Goal: Task Accomplishment & Management: Complete application form

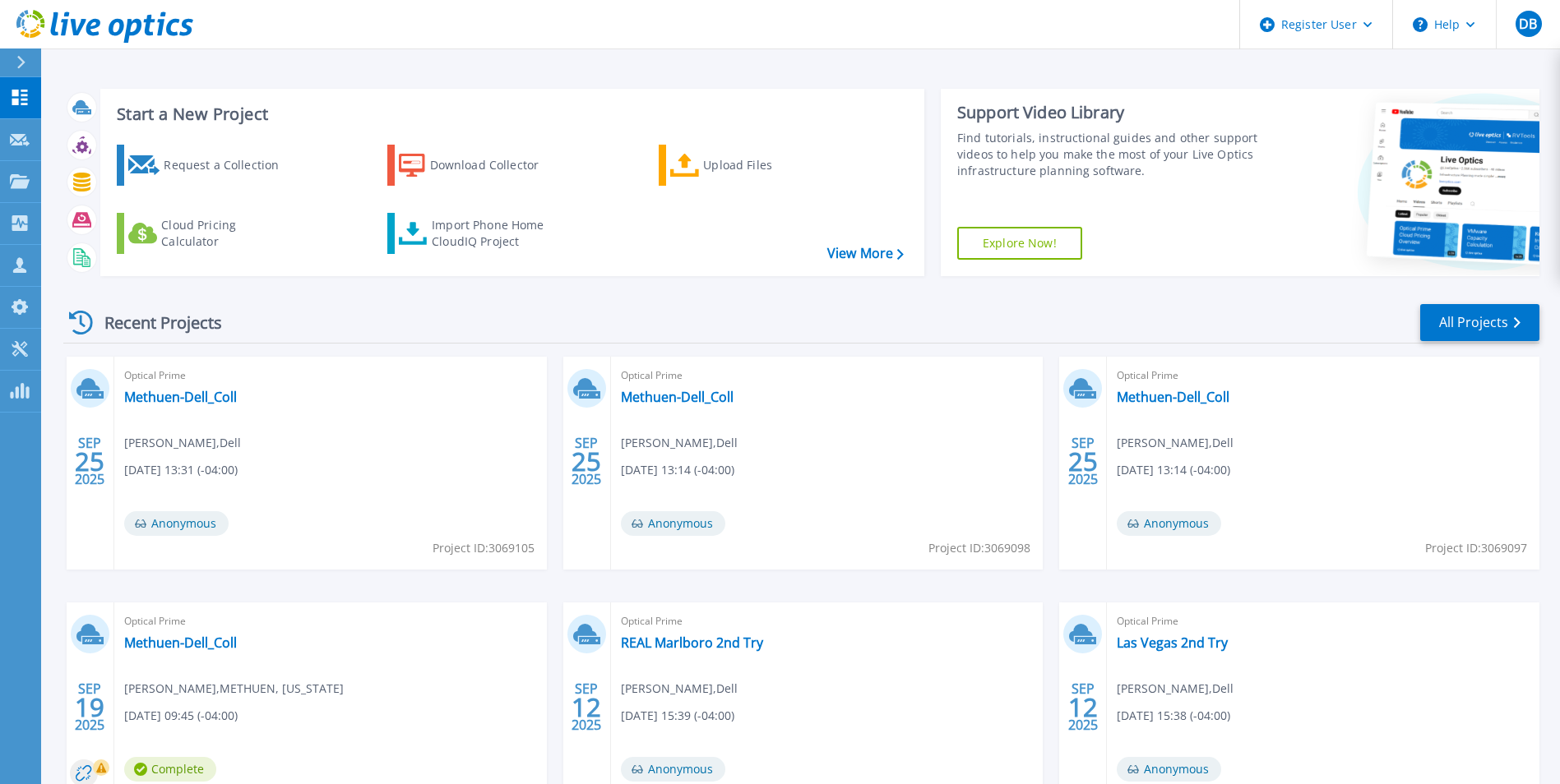
click at [24, 61] on icon at bounding box center [21, 63] width 8 height 14
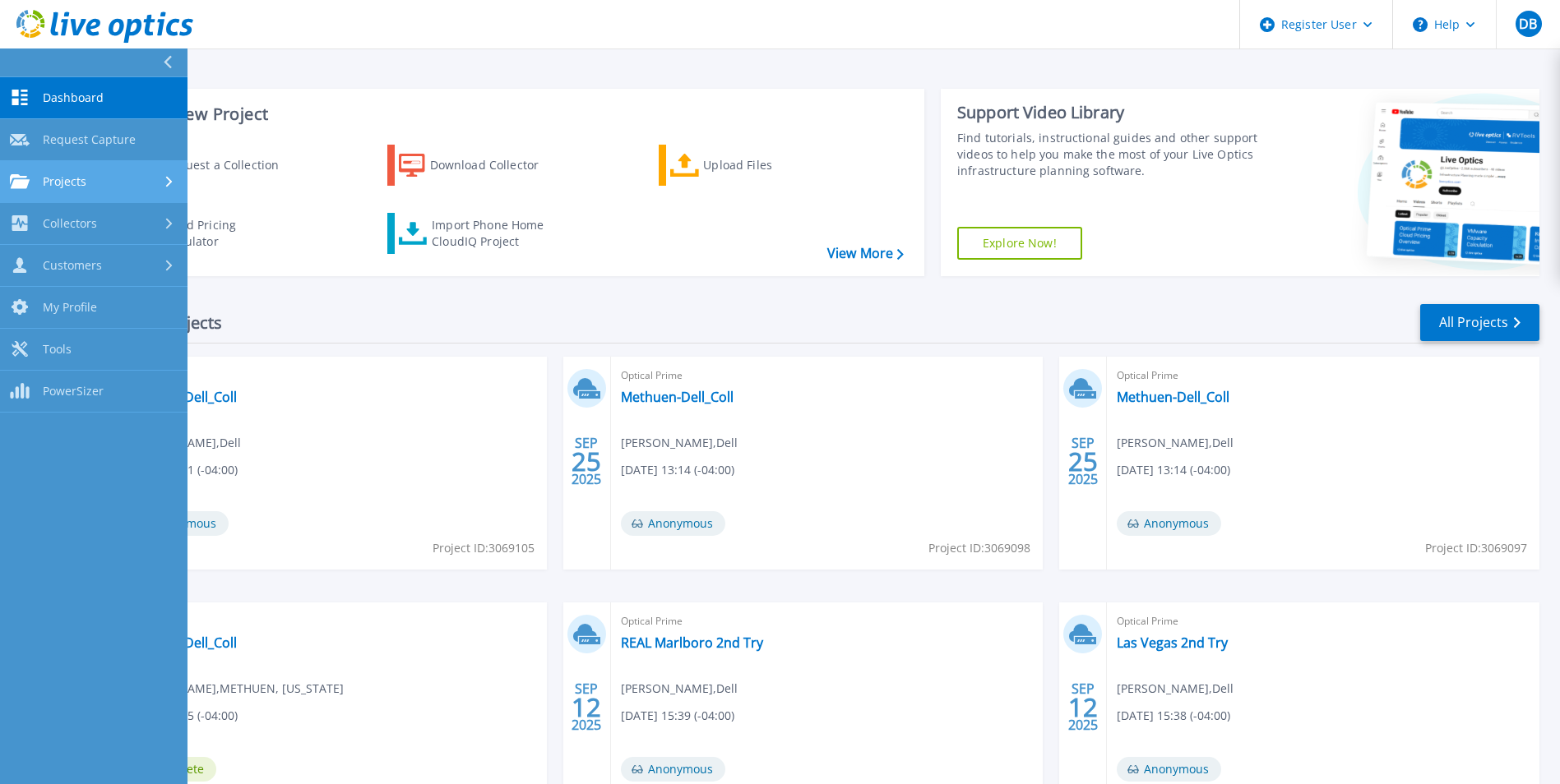
click at [168, 192] on link "Projects Projects" at bounding box center [93, 181] width 187 height 42
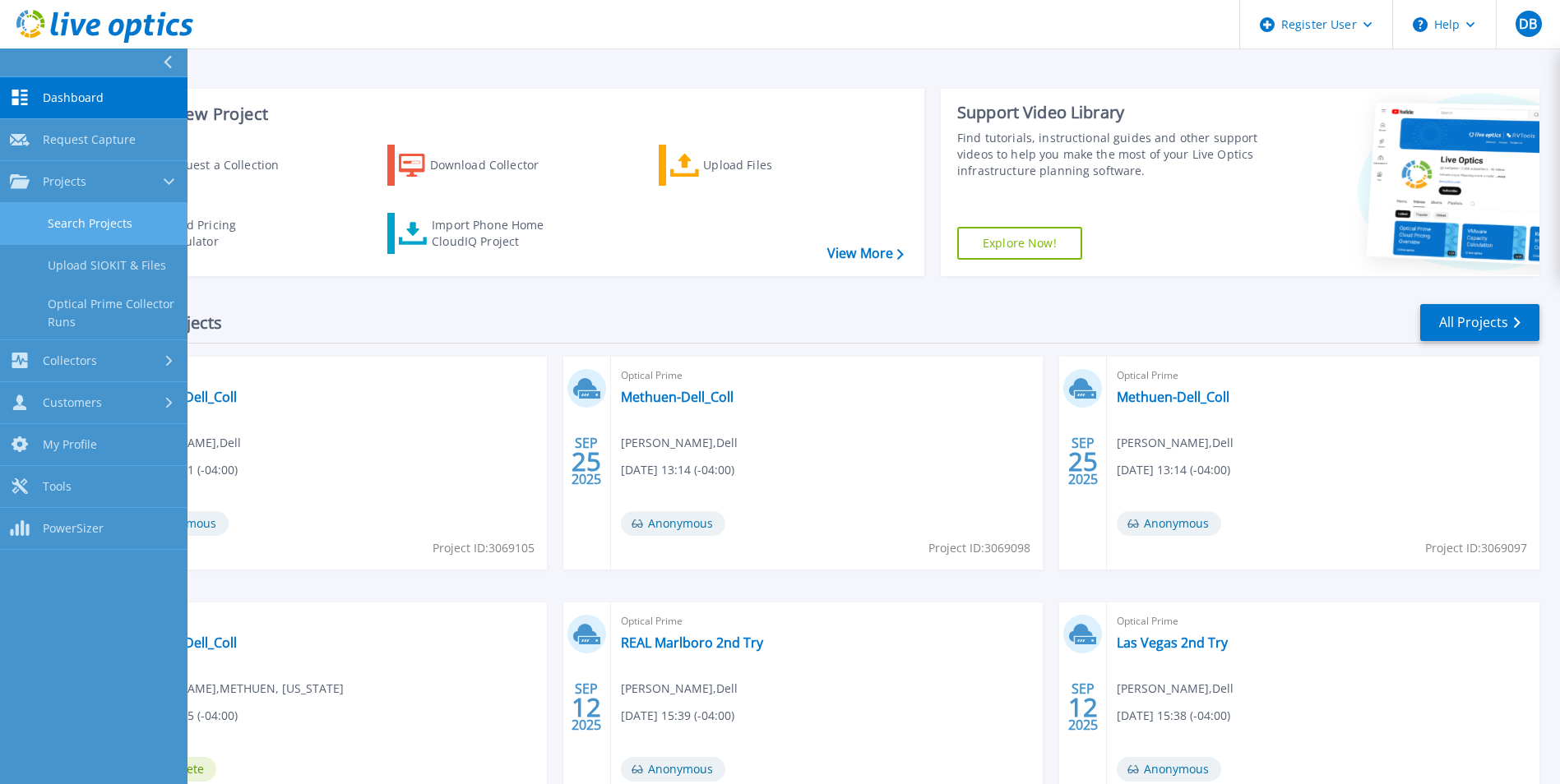
click at [117, 219] on link "Search Projects" at bounding box center [93, 223] width 187 height 42
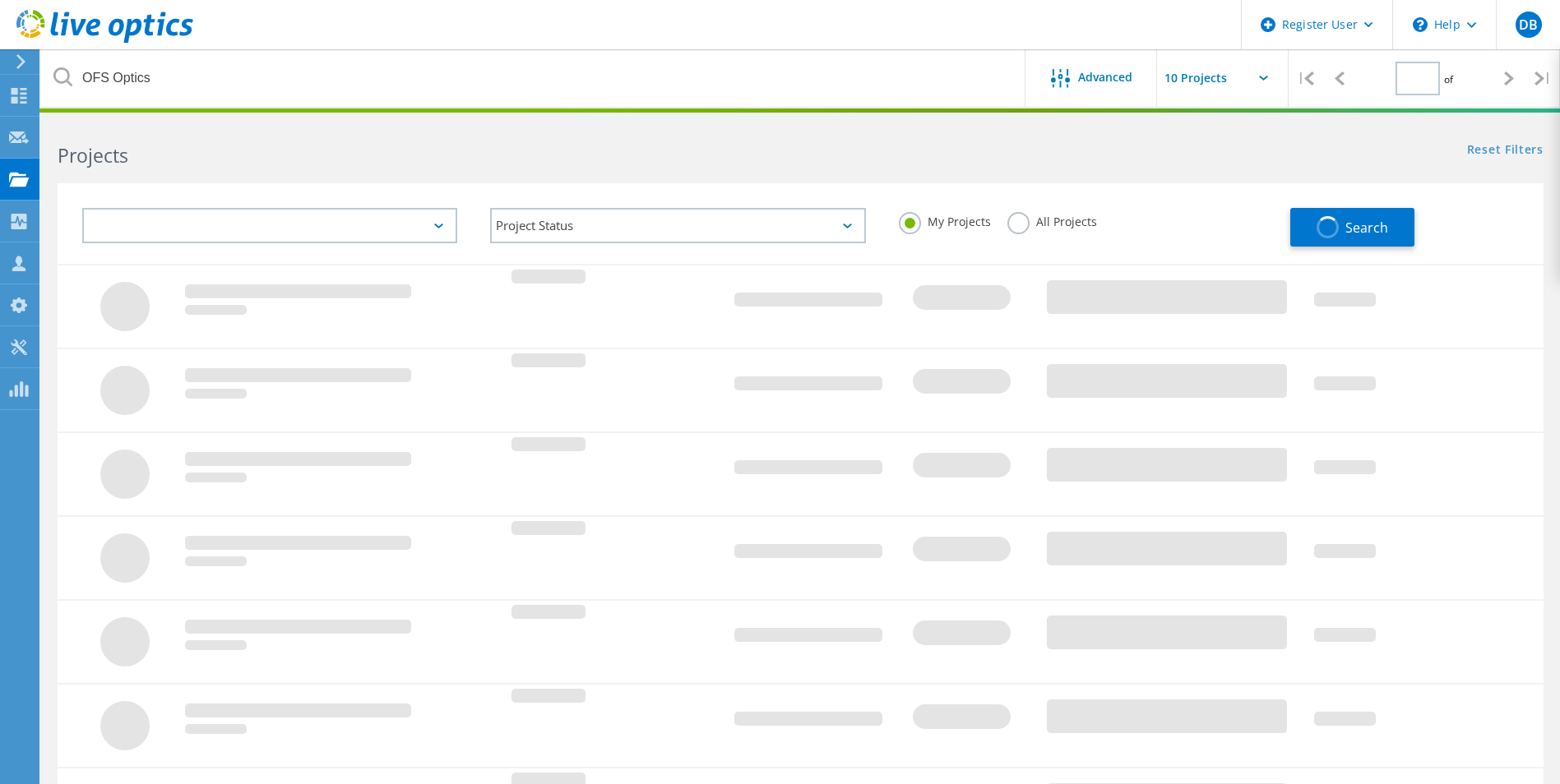
type input "1"
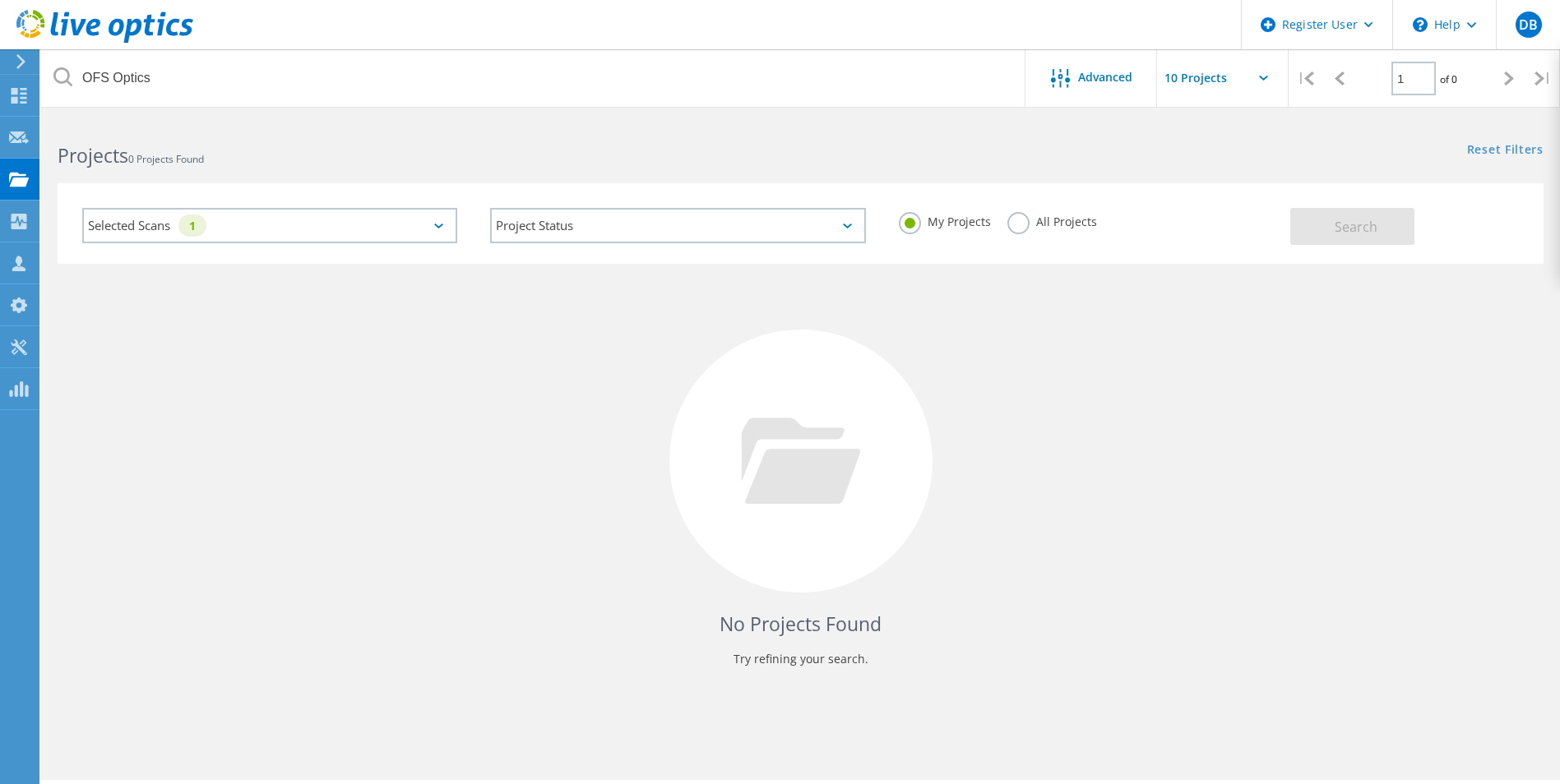
click at [29, 68] on div at bounding box center [17, 61] width 24 height 15
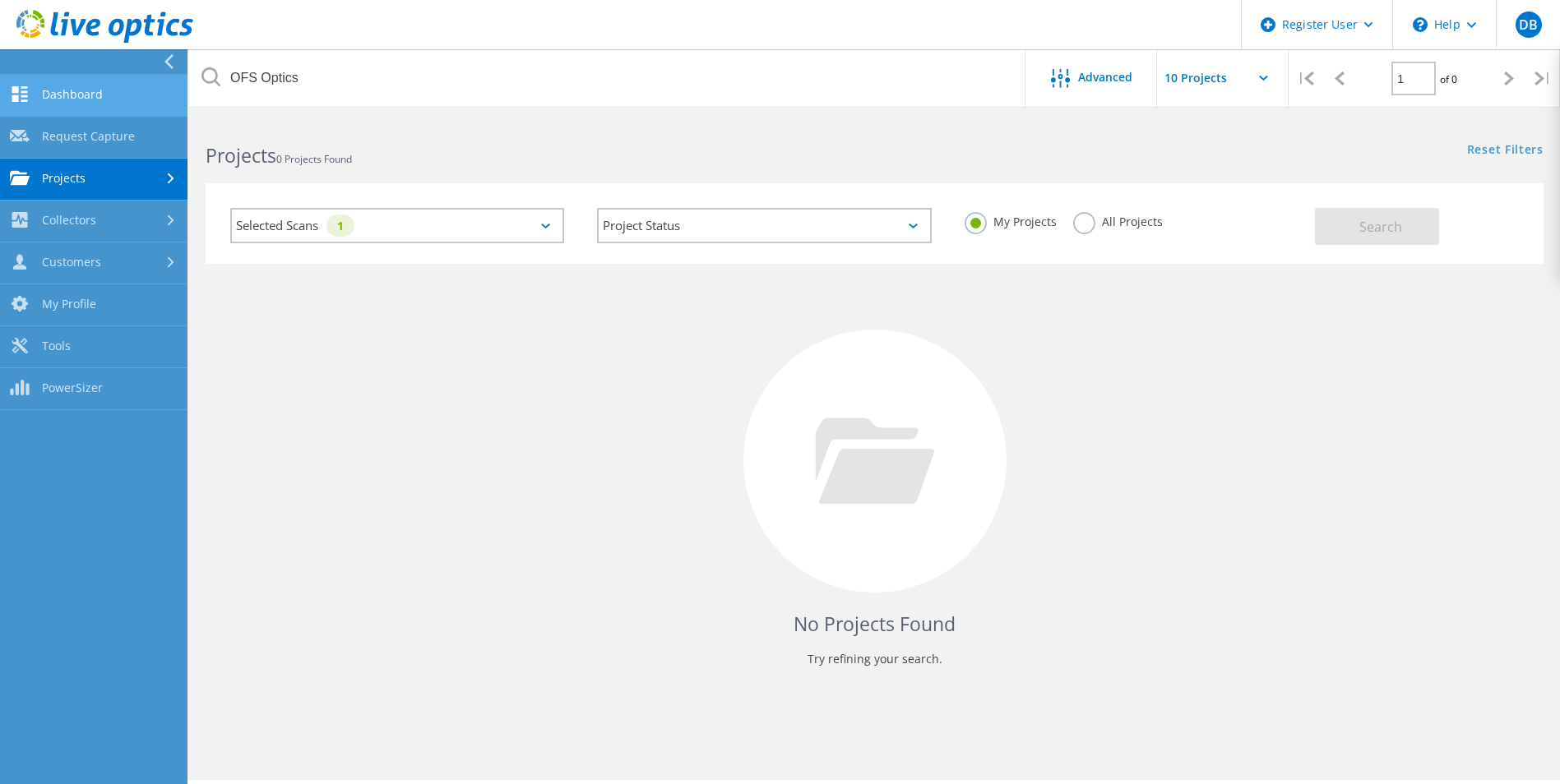
click at [51, 101] on link "Dashboard" at bounding box center [93, 95] width 187 height 42
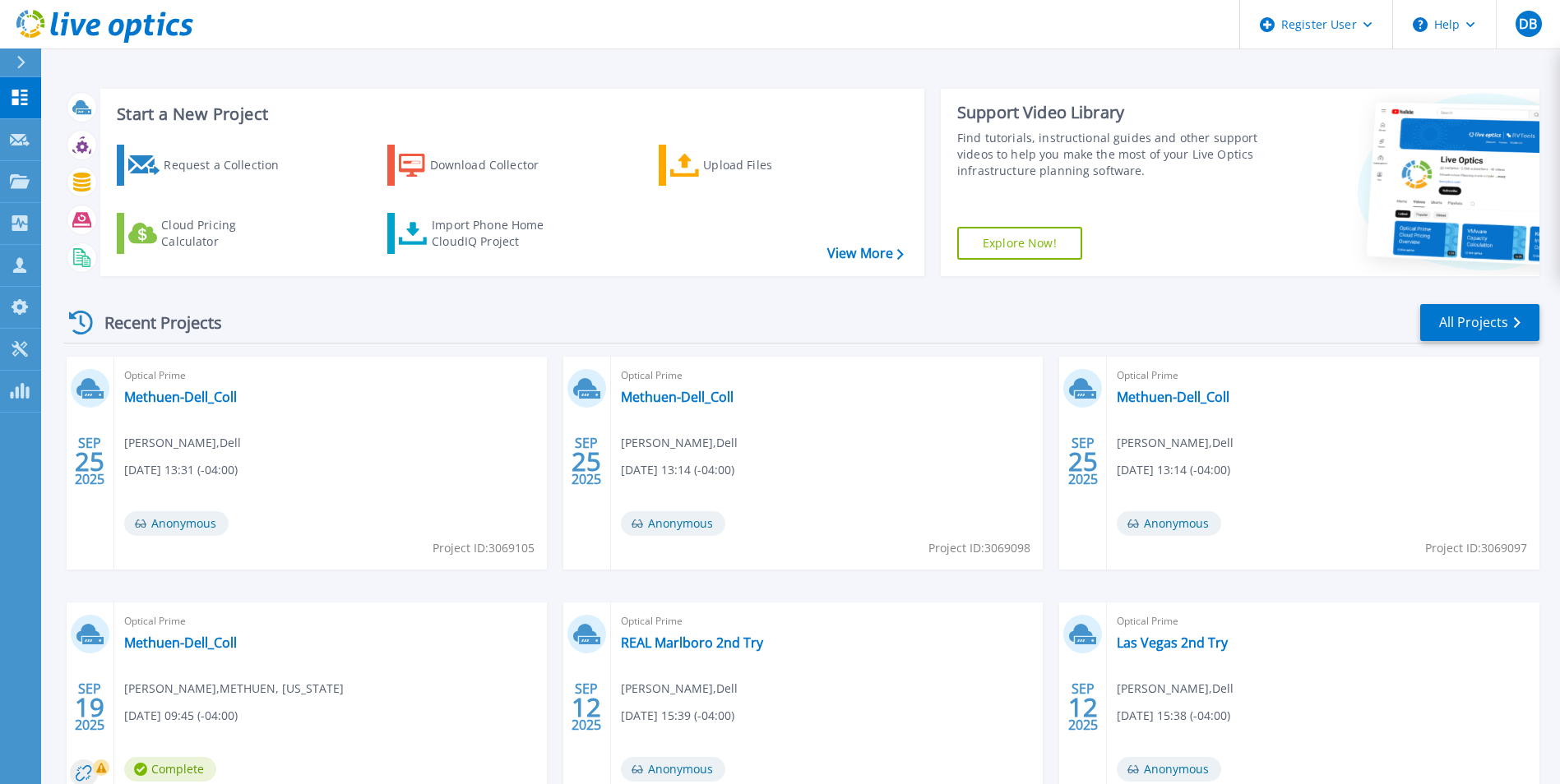
drag, startPoint x: 18, startPoint y: 56, endPoint x: 24, endPoint y: 62, distance: 8.5
click at [18, 56] on icon at bounding box center [20, 63] width 9 height 14
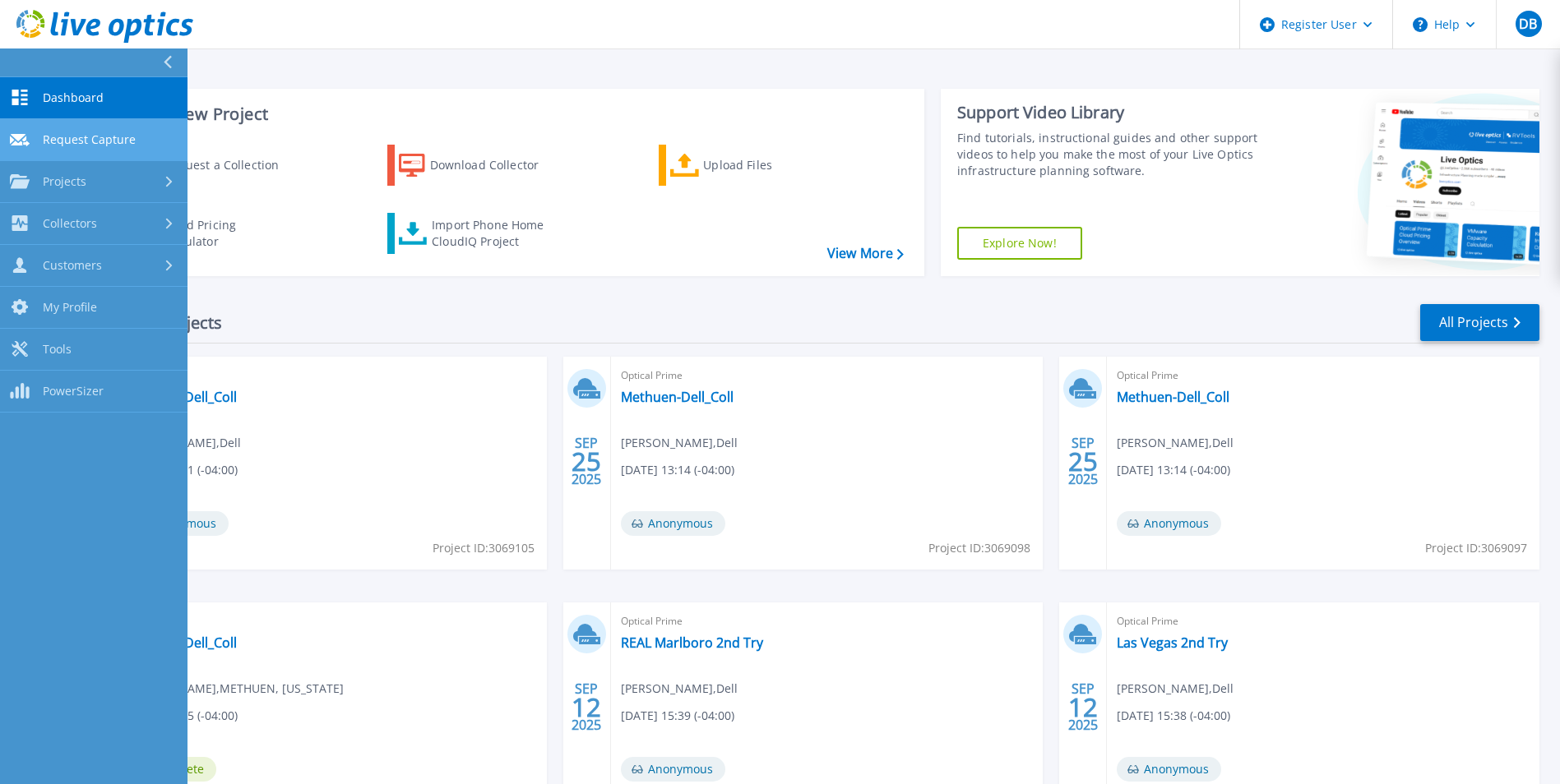
click at [65, 143] on span "Request Capture" at bounding box center [89, 140] width 93 height 15
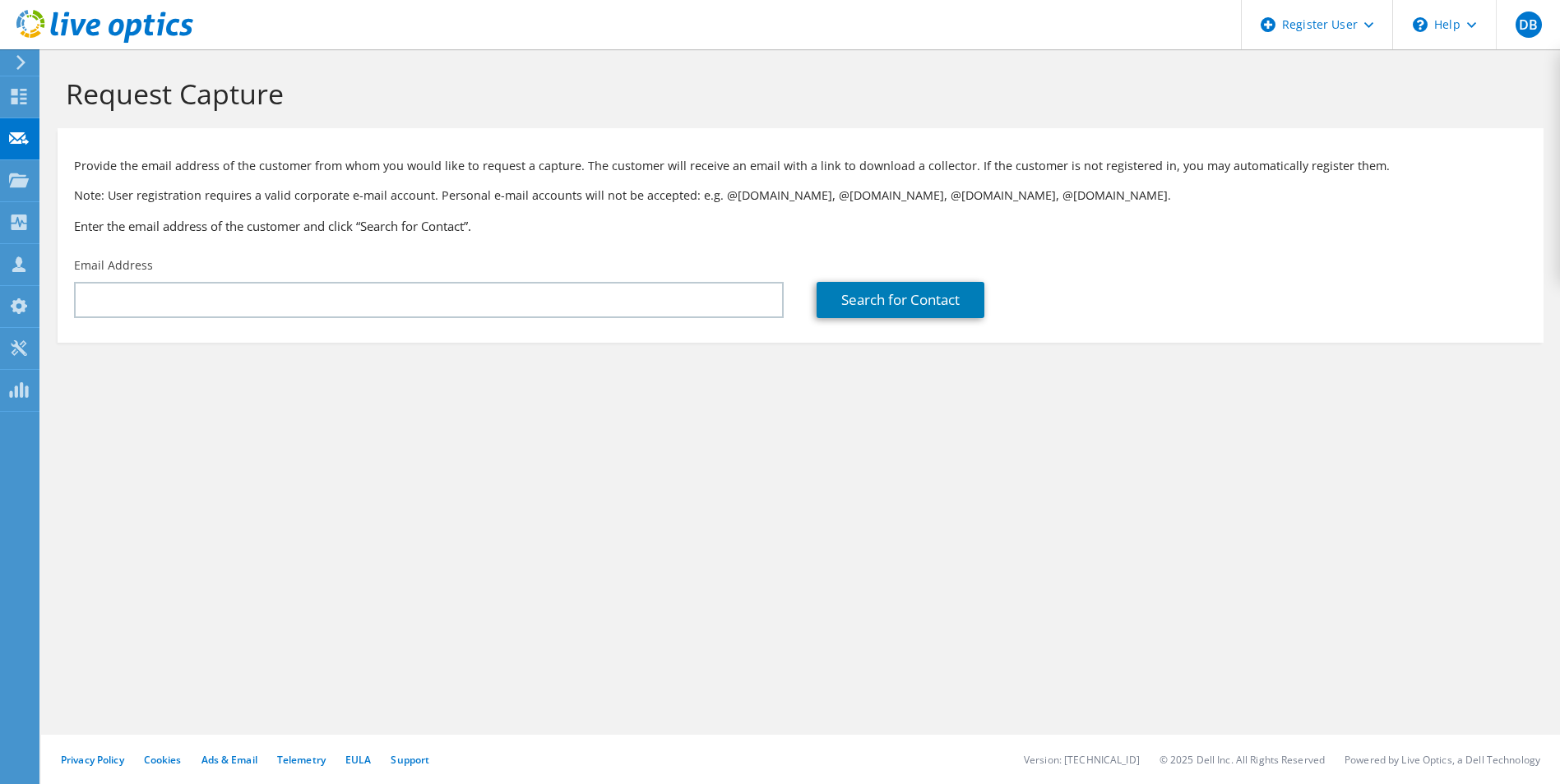
click at [257, 281] on div "Email Address" at bounding box center [429, 288] width 743 height 78
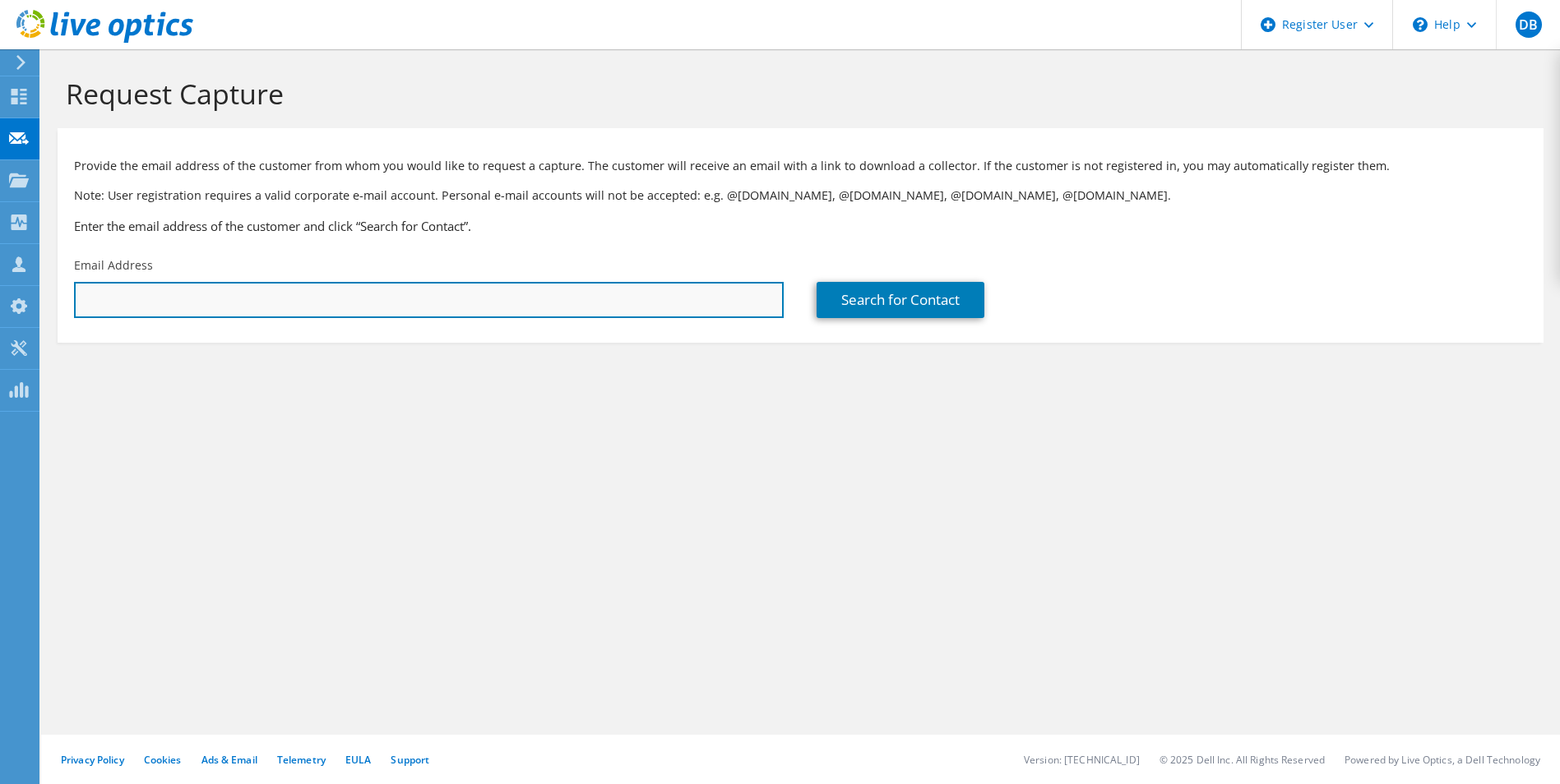
click at [257, 295] on input "text" at bounding box center [429, 299] width 710 height 36
paste input "ashish.saxena@lightera.com"
type input "ashish.saxena@lightera.com"
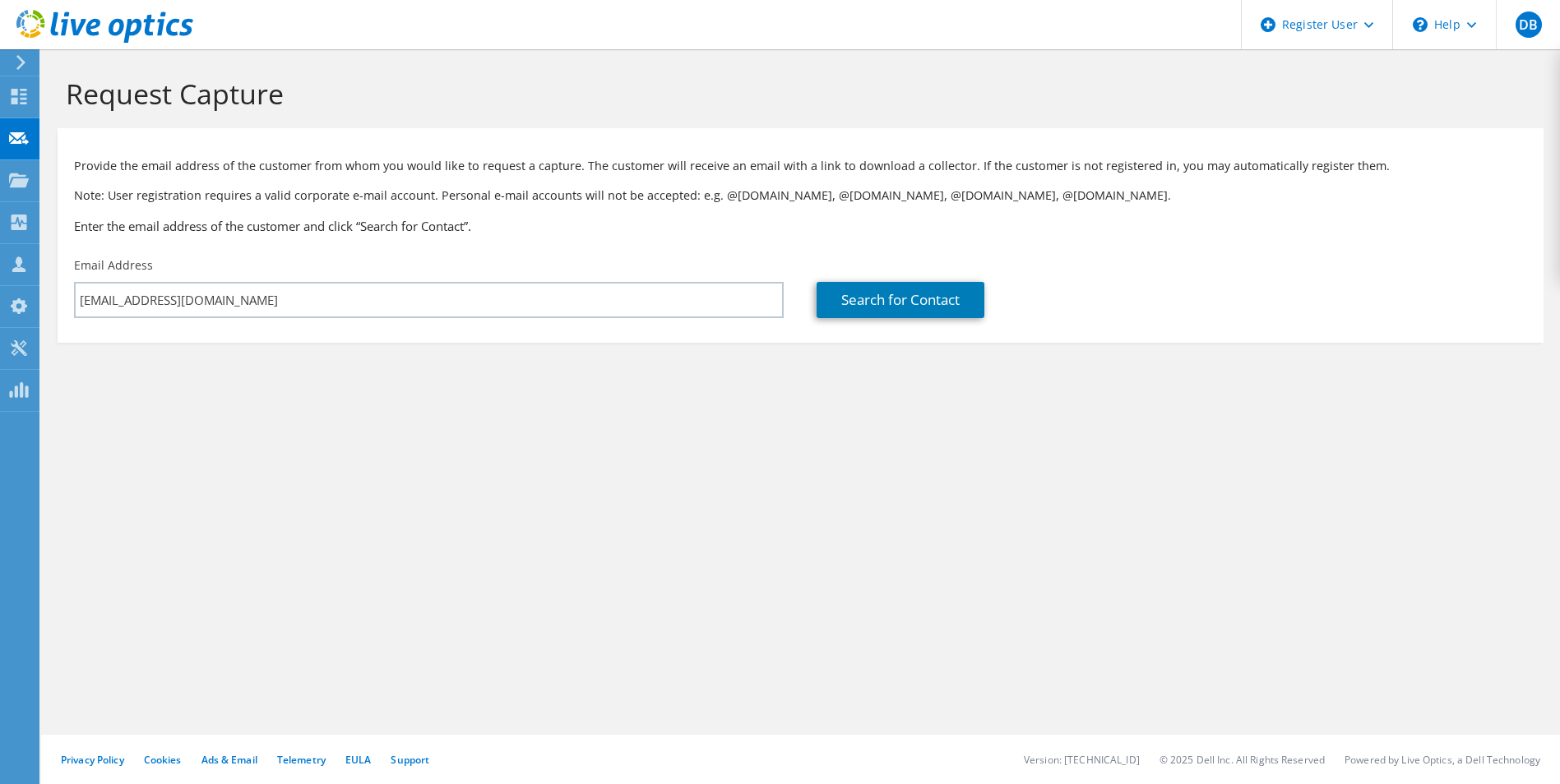
click at [1030, 316] on div "Search for Contact" at bounding box center [1171, 299] width 710 height 36
click at [903, 295] on link "Search for Contact" at bounding box center [900, 299] width 168 height 36
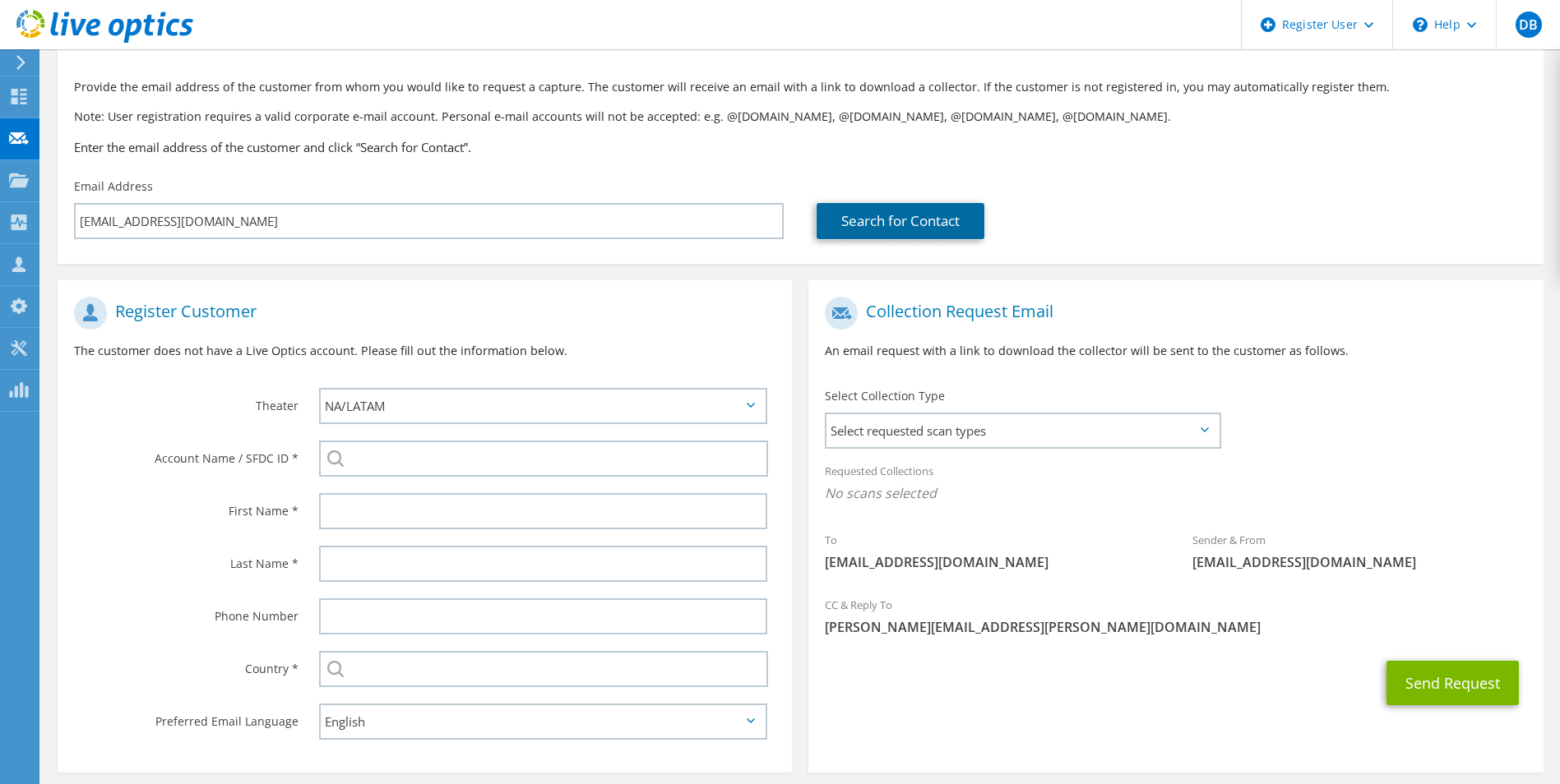
scroll to position [149, 0]
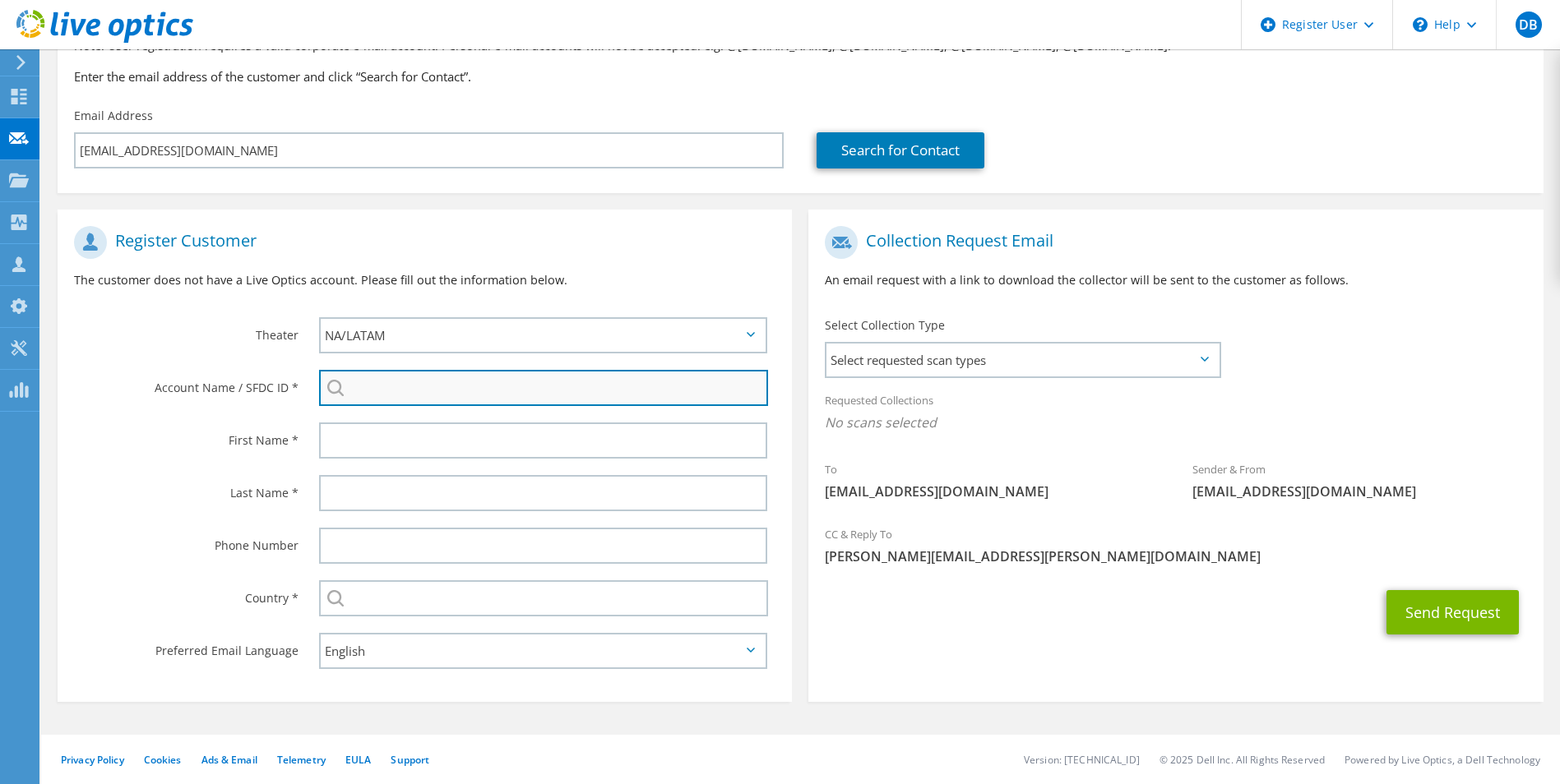
click at [462, 381] on input "search" at bounding box center [544, 388] width 450 height 36
paste input "1503552642"
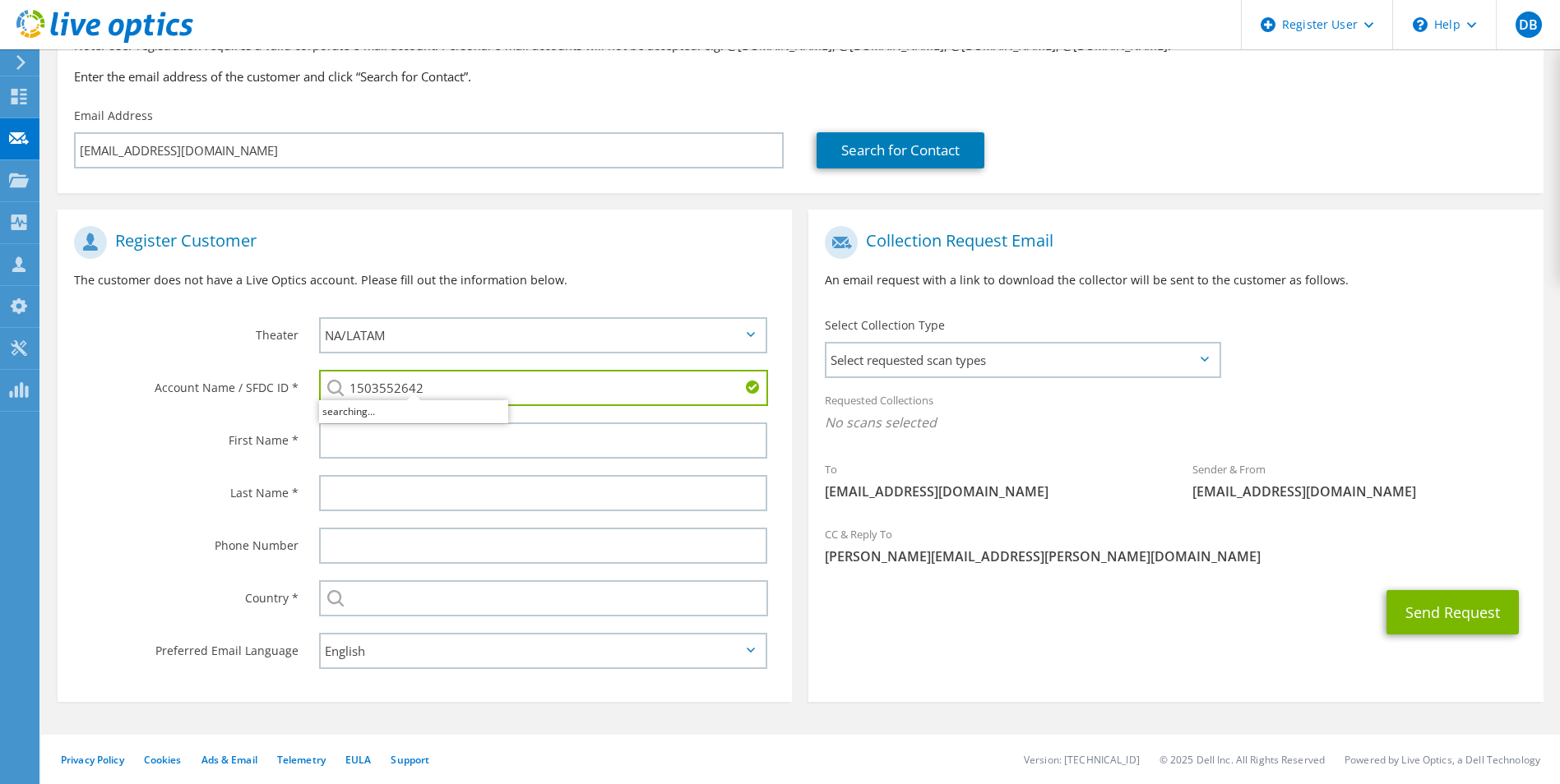
click at [560, 269] on div "Register Customer The customer does not have a Live Optics account. Please fill…" at bounding box center [424, 264] width 734 height 91
click at [453, 391] on input "1503552642" at bounding box center [544, 388] width 450 height 36
click at [496, 399] on input "1503552642" at bounding box center [544, 388] width 450 height 36
click at [468, 408] on li "OFS Fitel : 1503552642" at bounding box center [413, 399] width 189 height 19
type input "OFS Fitel : 1503552642"
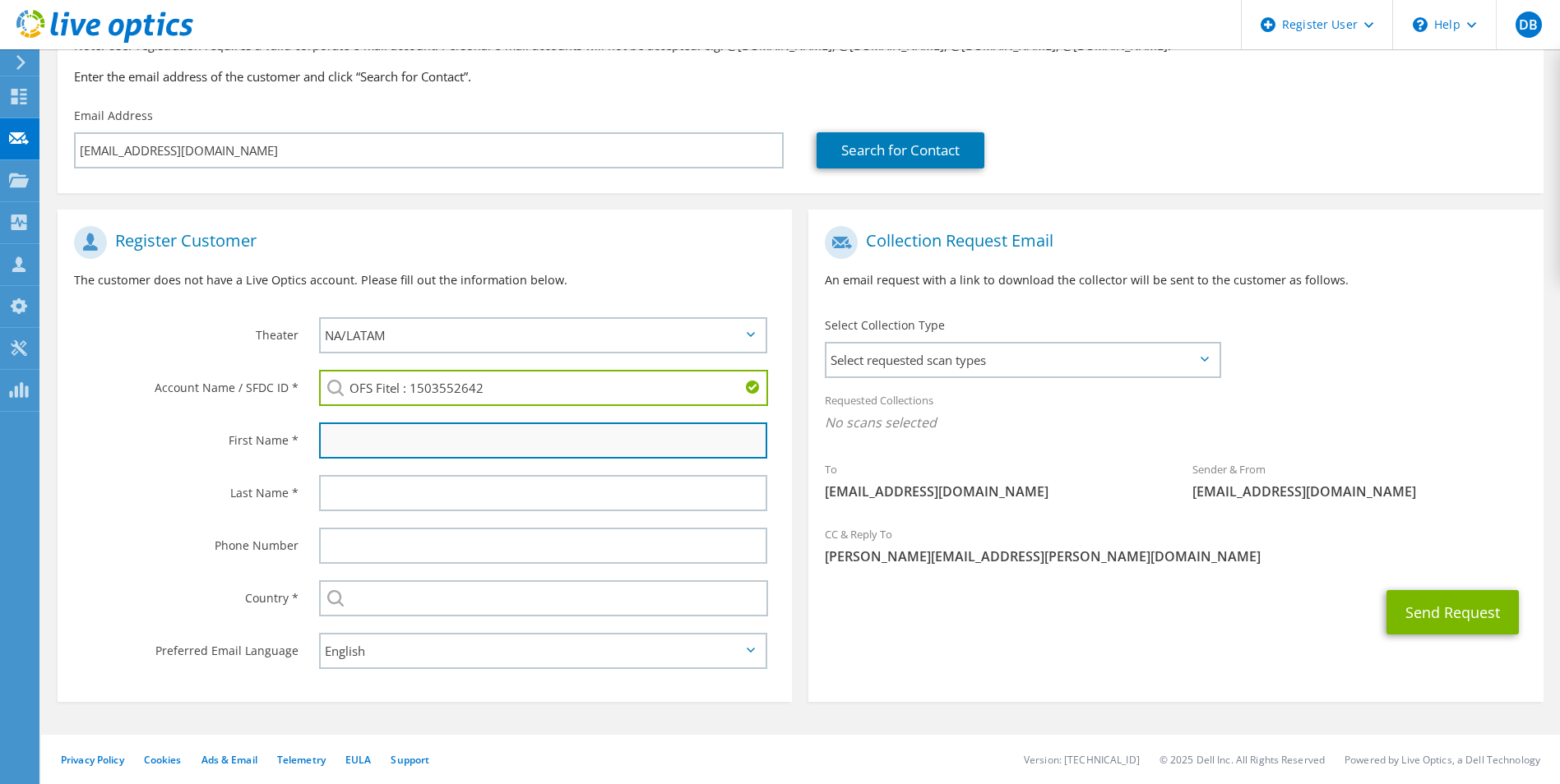
click at [439, 447] on input "text" at bounding box center [543, 440] width 449 height 36
type input "Ashish"
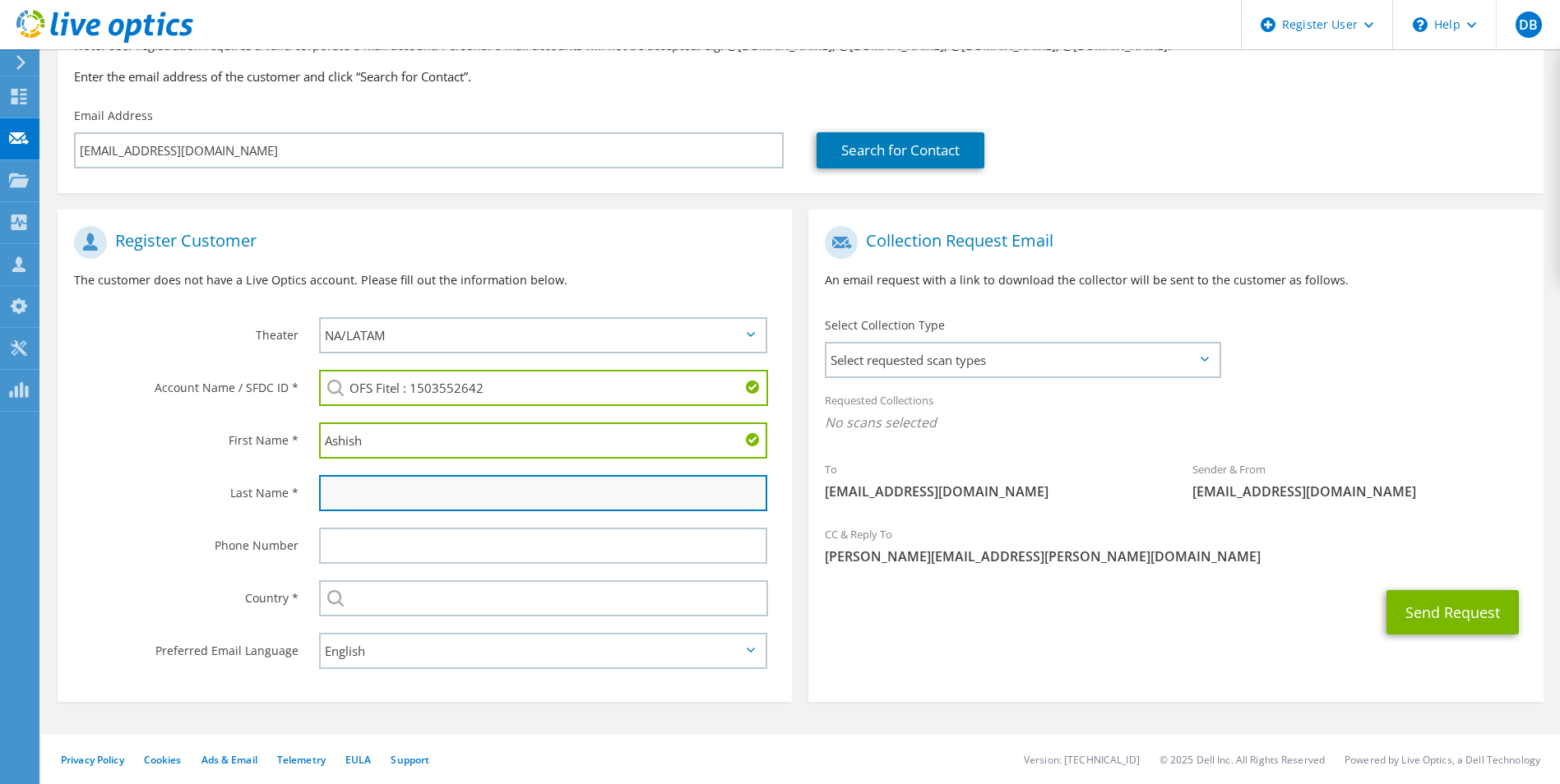
click at [424, 508] on input "text" at bounding box center [543, 492] width 449 height 36
click at [468, 493] on input "text" at bounding box center [543, 492] width 449 height 36
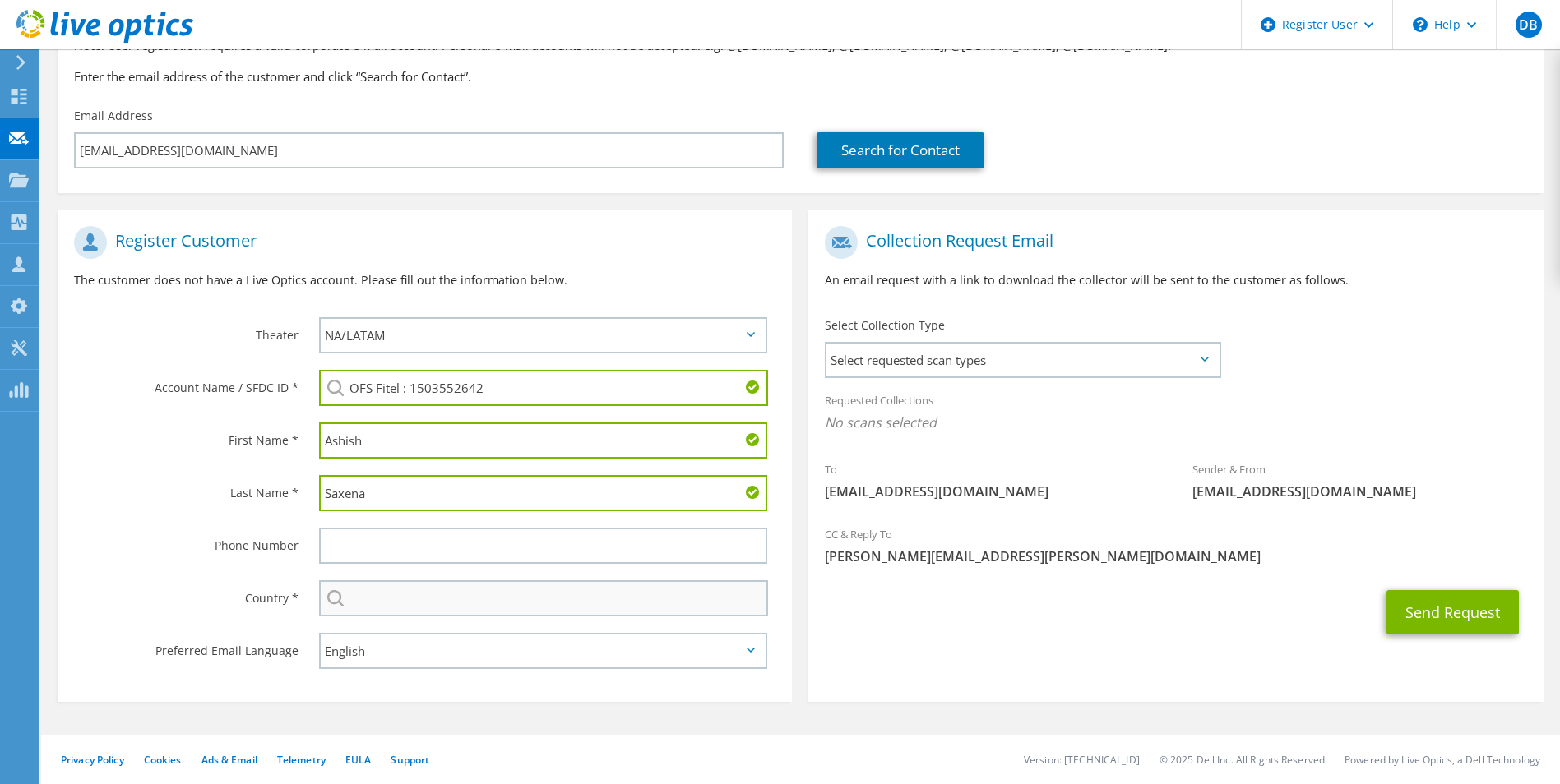
type input "Saxena"
click at [426, 589] on input "text" at bounding box center [544, 598] width 450 height 36
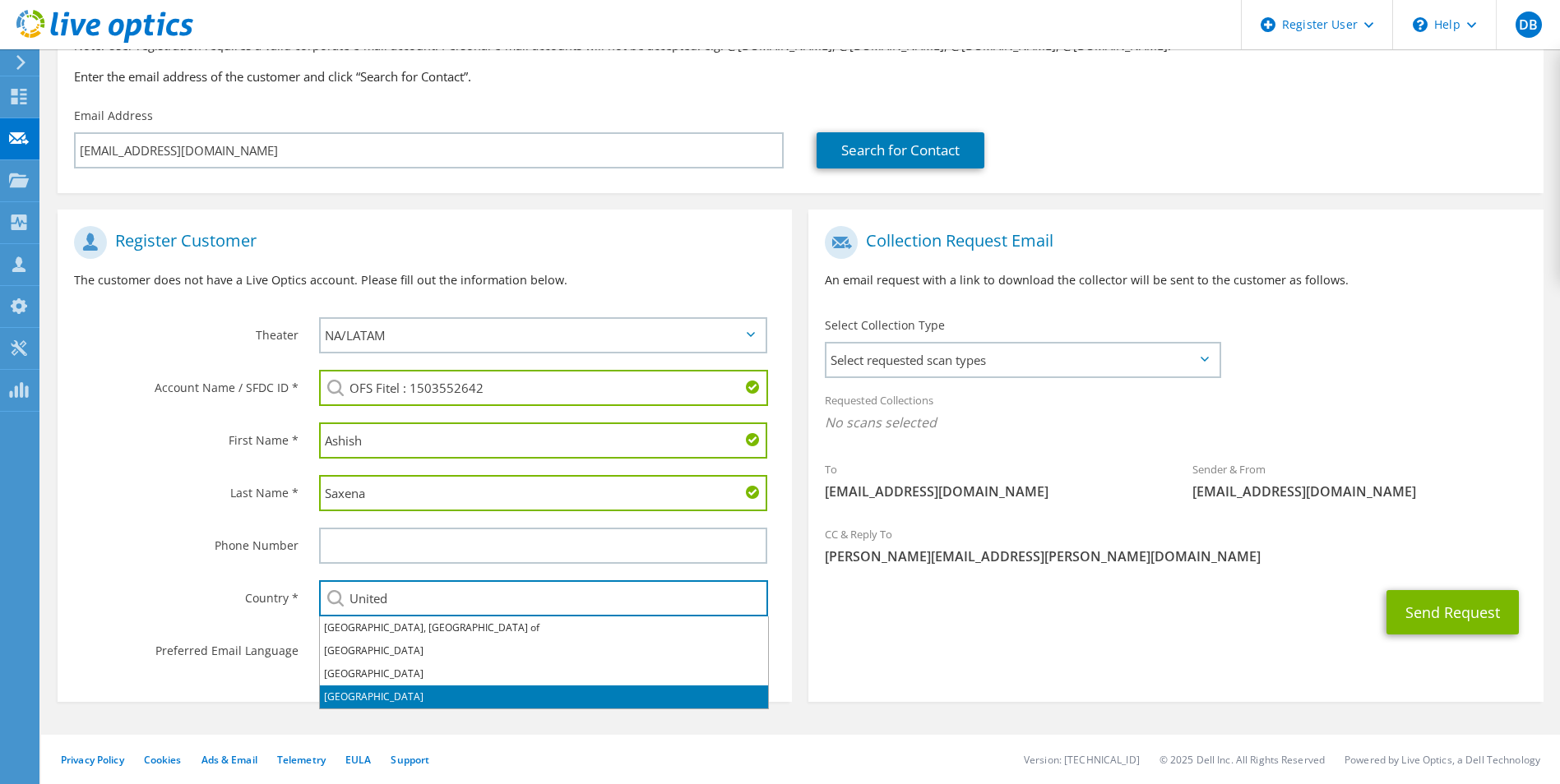
click at [384, 692] on li "[GEOGRAPHIC_DATA]" at bounding box center [544, 697] width 448 height 23
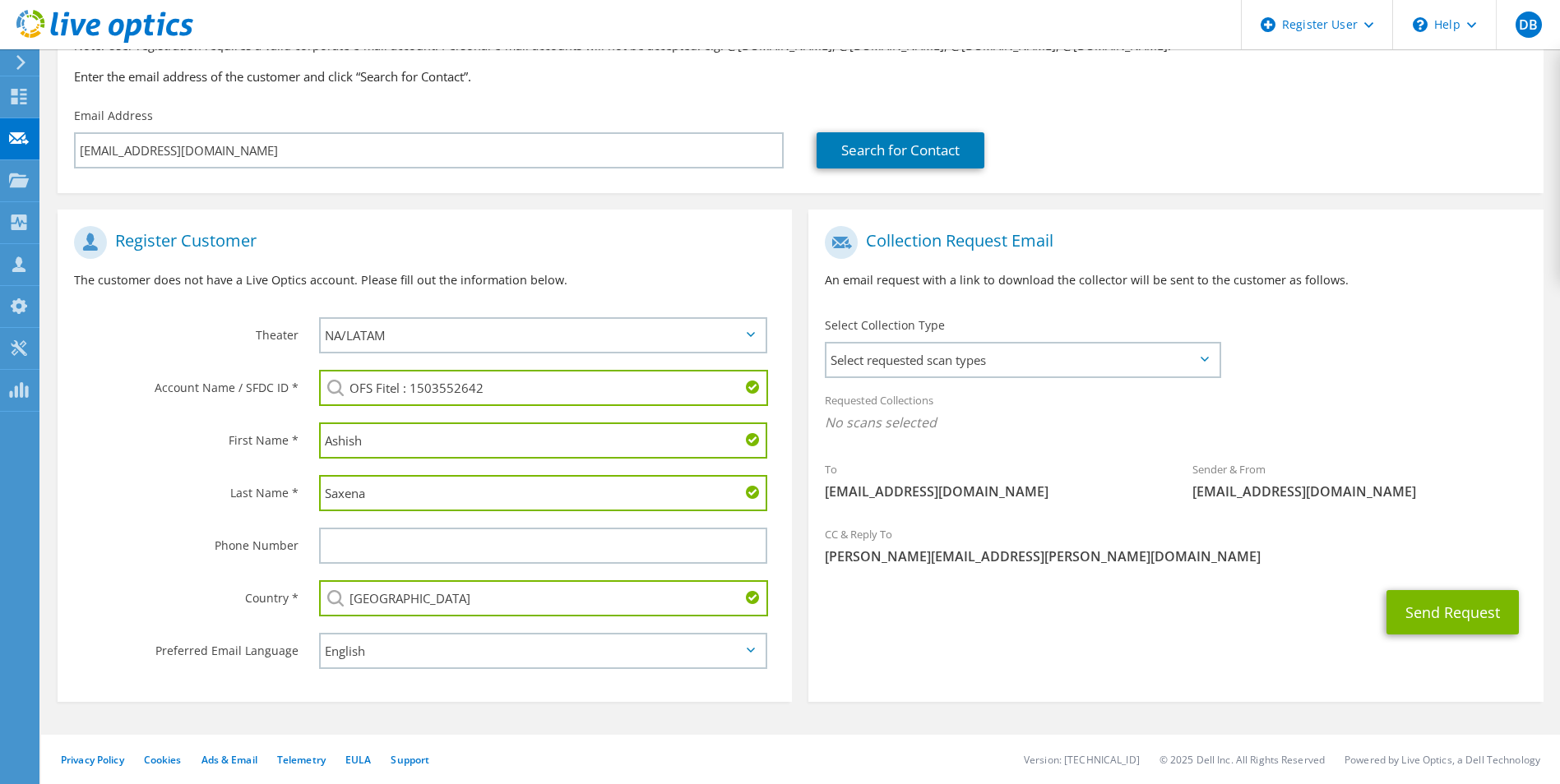
type input "[GEOGRAPHIC_DATA]"
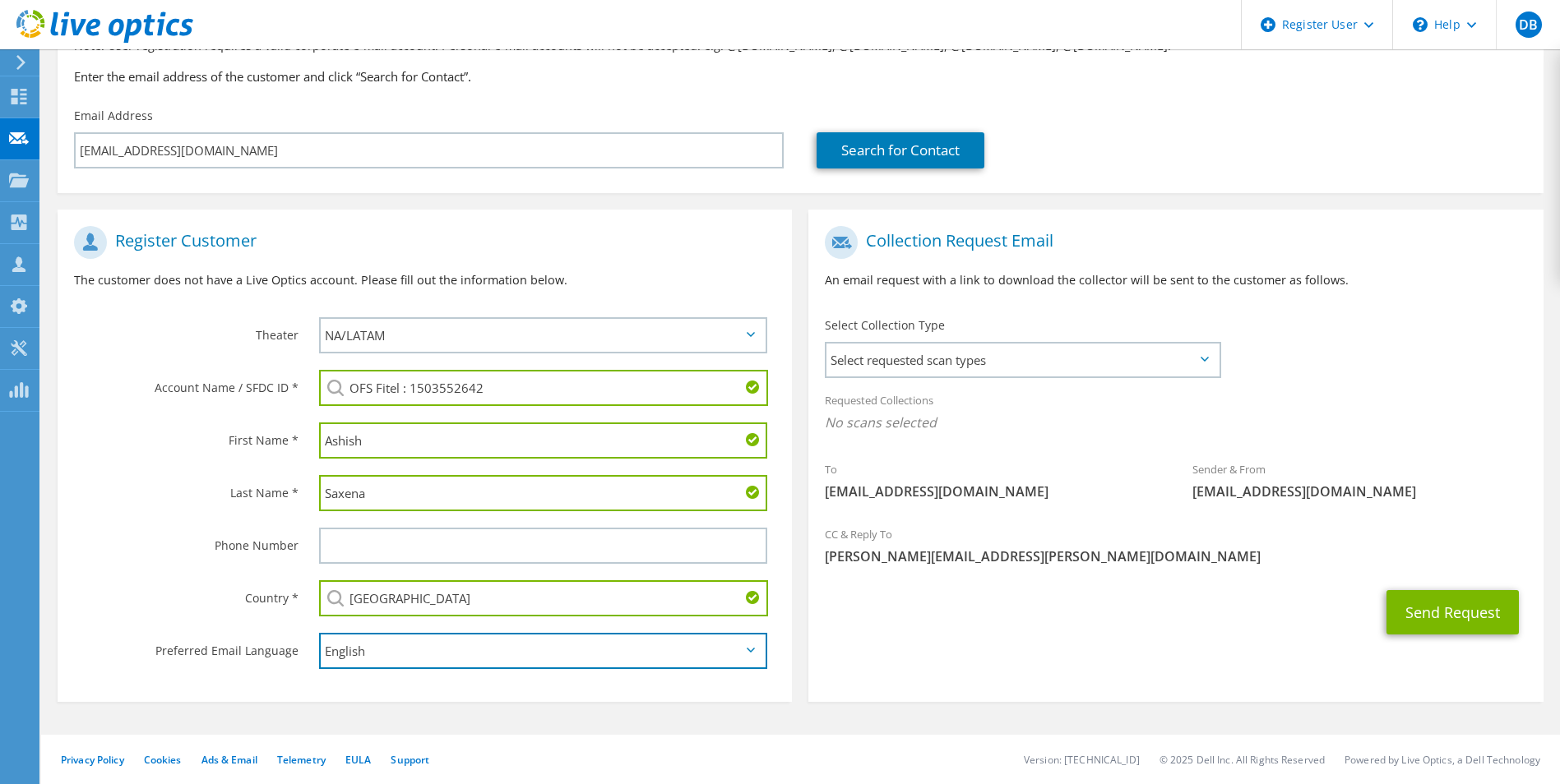
click at [712, 643] on select "English Deutsch Español Français Italiano Polski Português Русский 한국어 中文 日本語" at bounding box center [543, 650] width 449 height 36
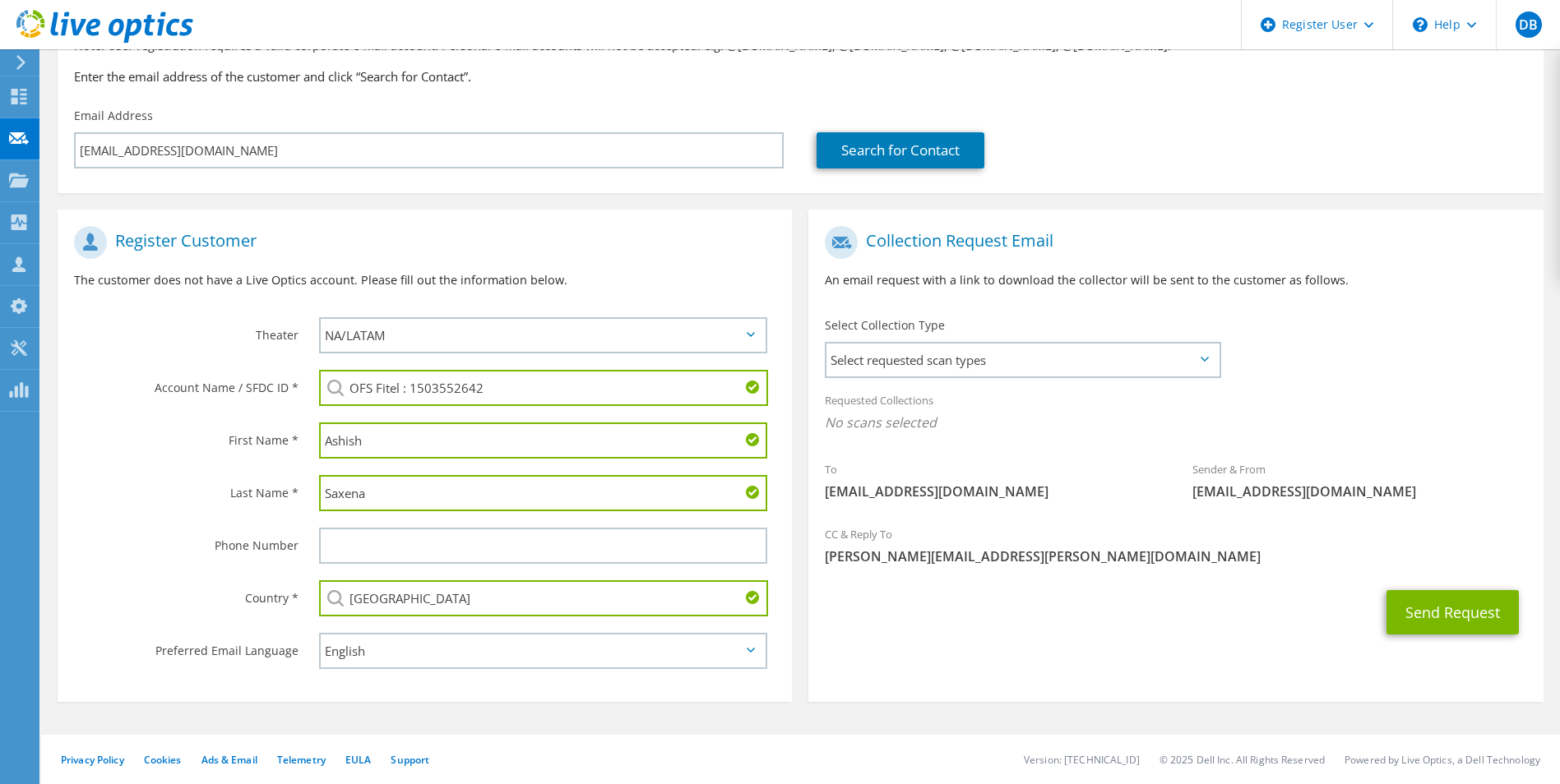
click at [1052, 499] on span "ashish.saxena@lightera.com" at bounding box center [992, 491] width 334 height 18
click at [1120, 365] on span "Select requested scan types" at bounding box center [1022, 360] width 392 height 33
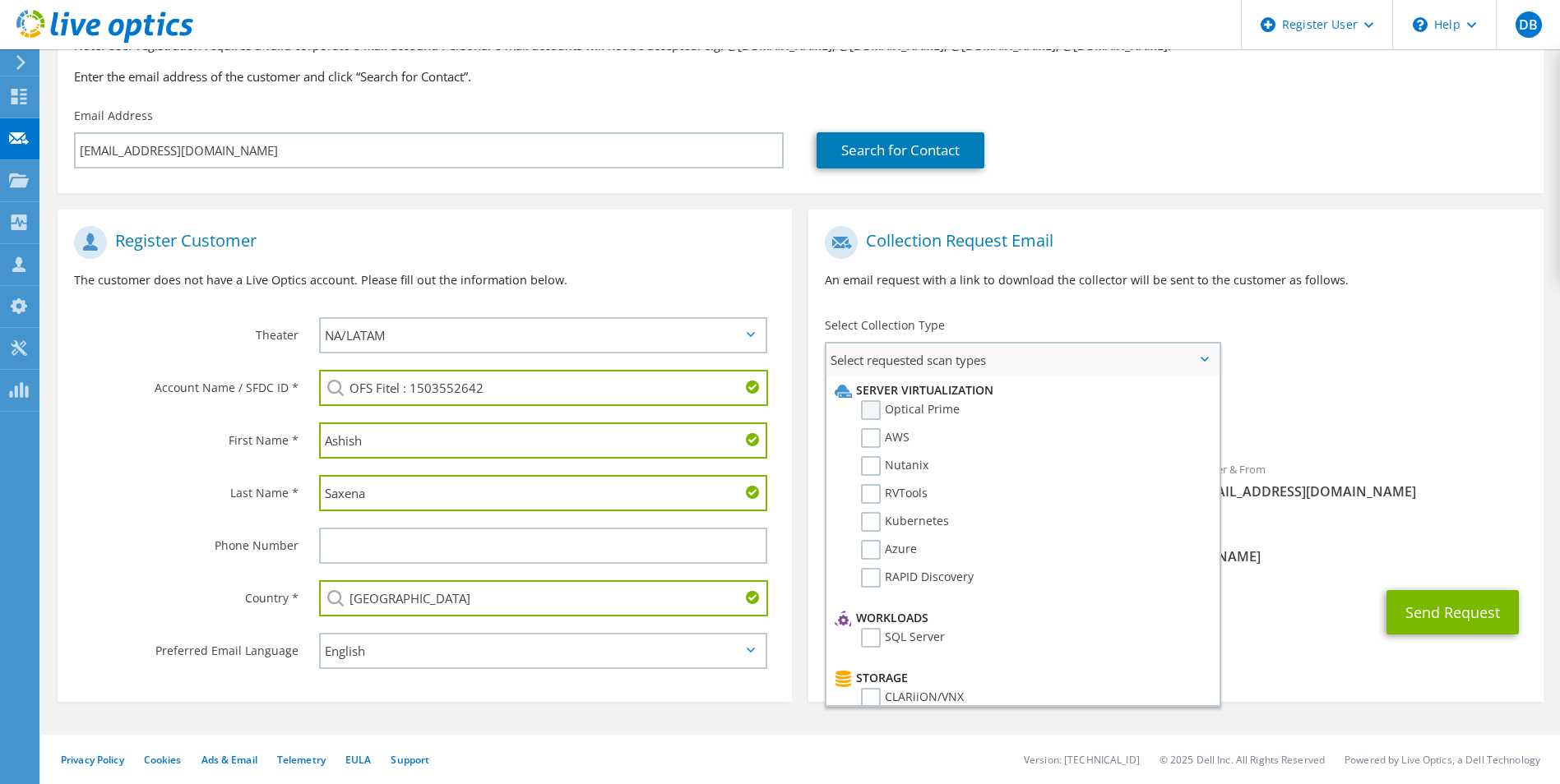
click at [874, 412] on label "Optical Prime" at bounding box center [910, 410] width 99 height 19
click at [0, 0] on input "Optical Prime" at bounding box center [0, 0] width 0 height 0
drag, startPoint x: 1318, startPoint y: 695, endPoint x: 1331, endPoint y: 676, distance: 23.0
click at [1316, 695] on section "Collection Request Email An email request with a link to download the collector…" at bounding box center [1175, 455] width 734 height 492
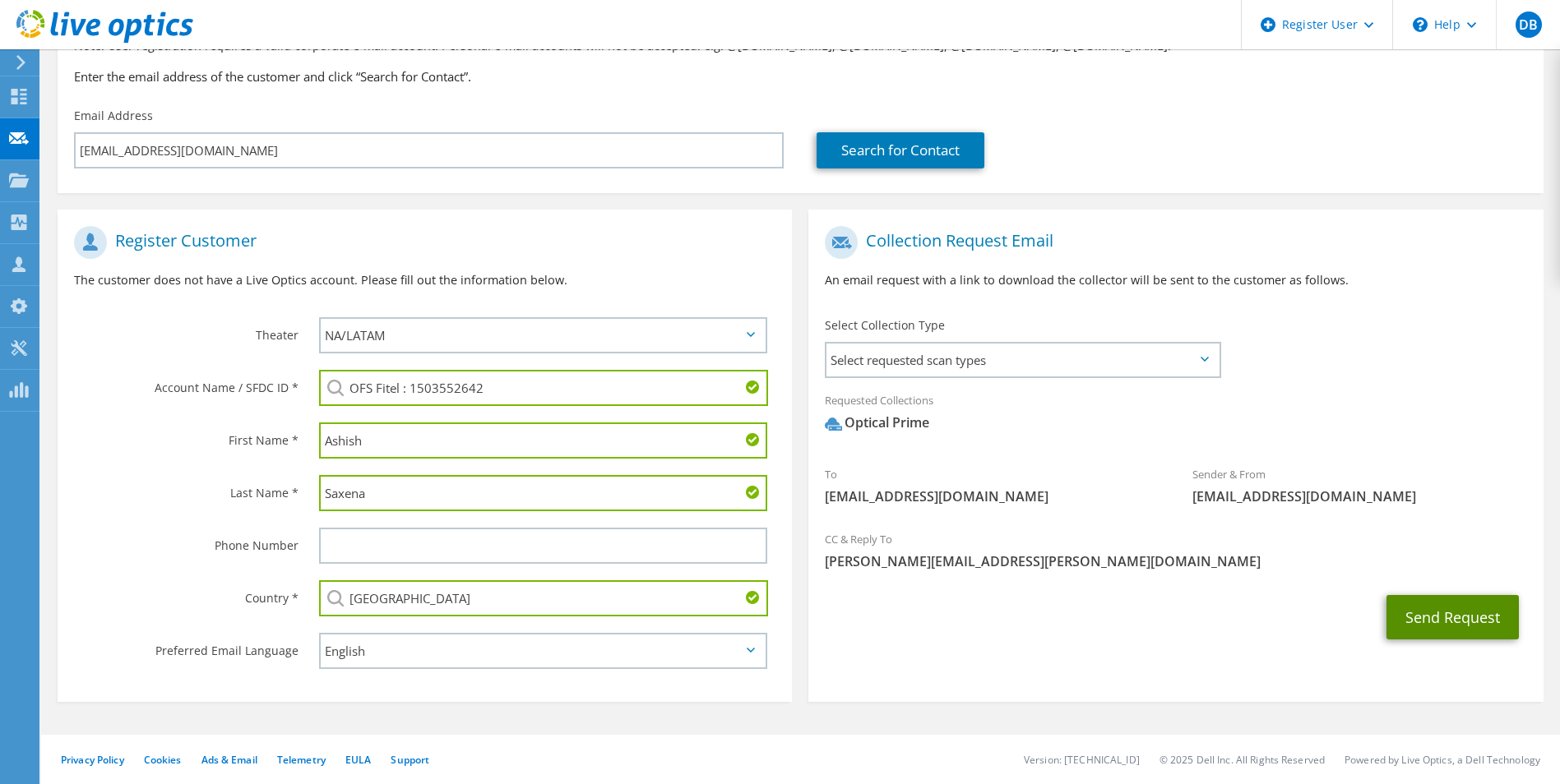
click at [1459, 624] on button "Send Request" at bounding box center [1452, 617] width 133 height 45
